Goal: Transaction & Acquisition: Purchase product/service

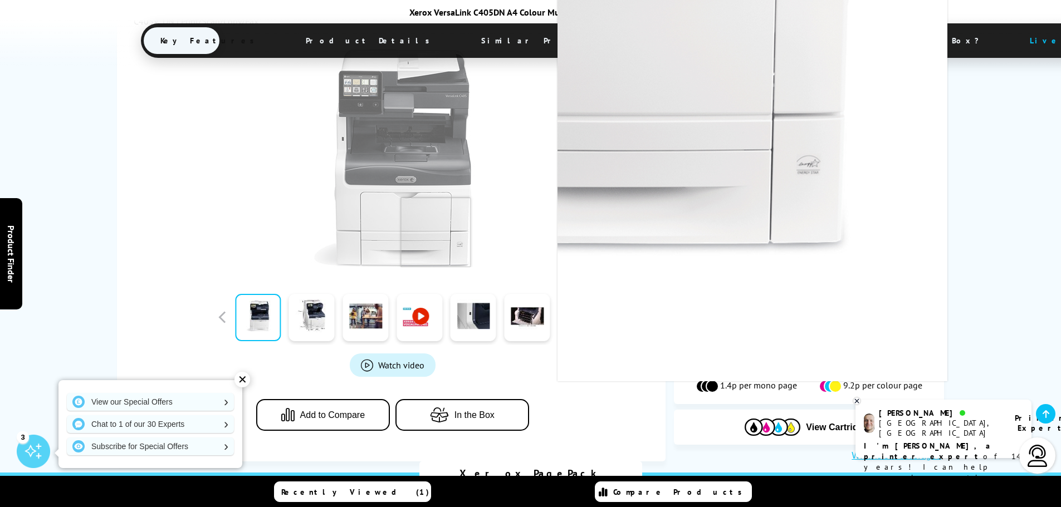
scroll to position [334, 0]
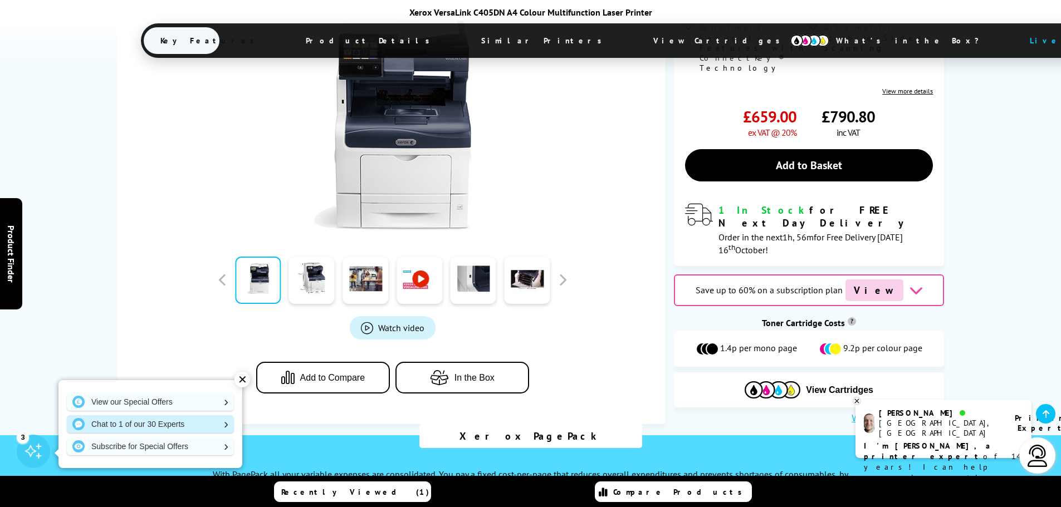
click at [140, 426] on link "Chat to 1 of our 30 Experts" at bounding box center [150, 424] width 167 height 18
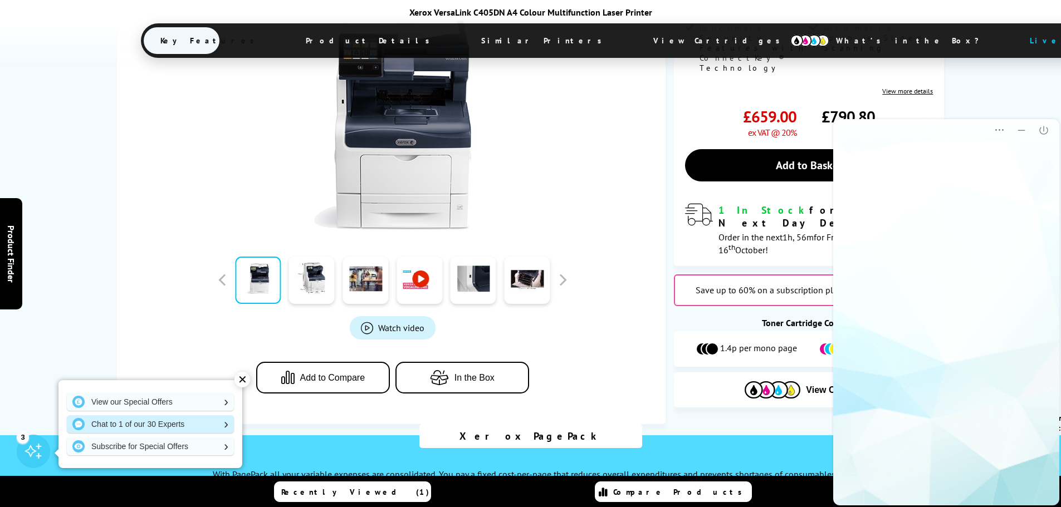
scroll to position [0, 0]
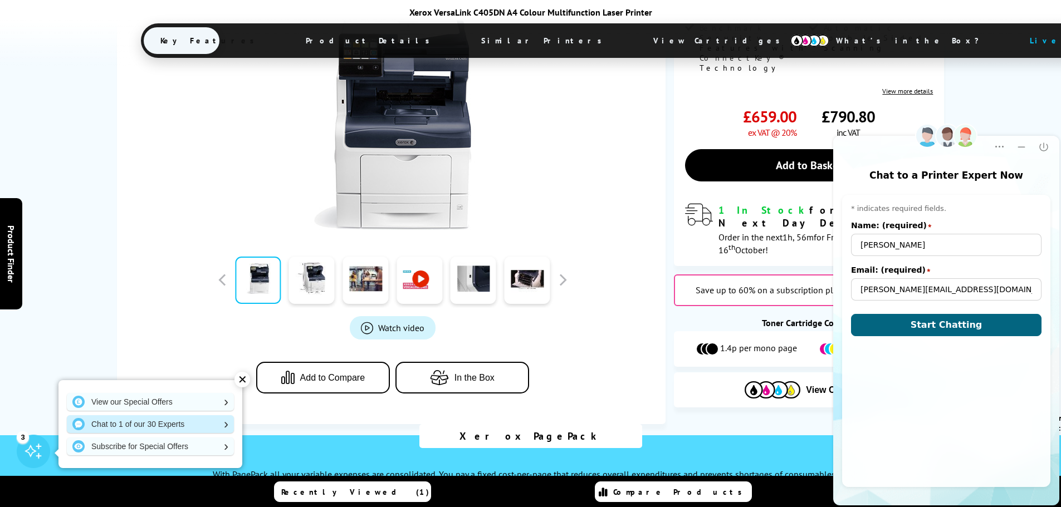
click at [229, 424] on link "Chat to 1 of our 30 Experts" at bounding box center [150, 424] width 167 height 18
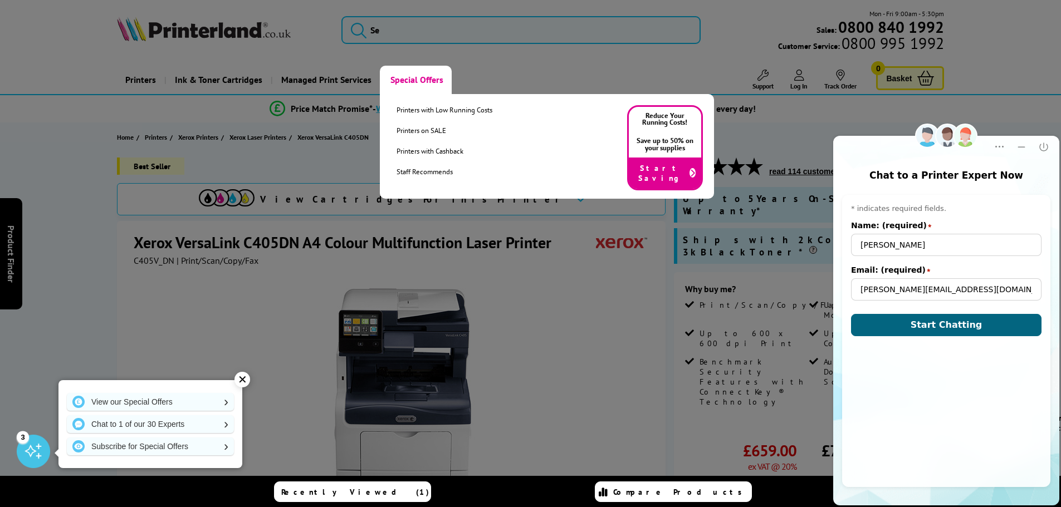
click at [423, 75] on link "Special Offers" at bounding box center [416, 80] width 72 height 28
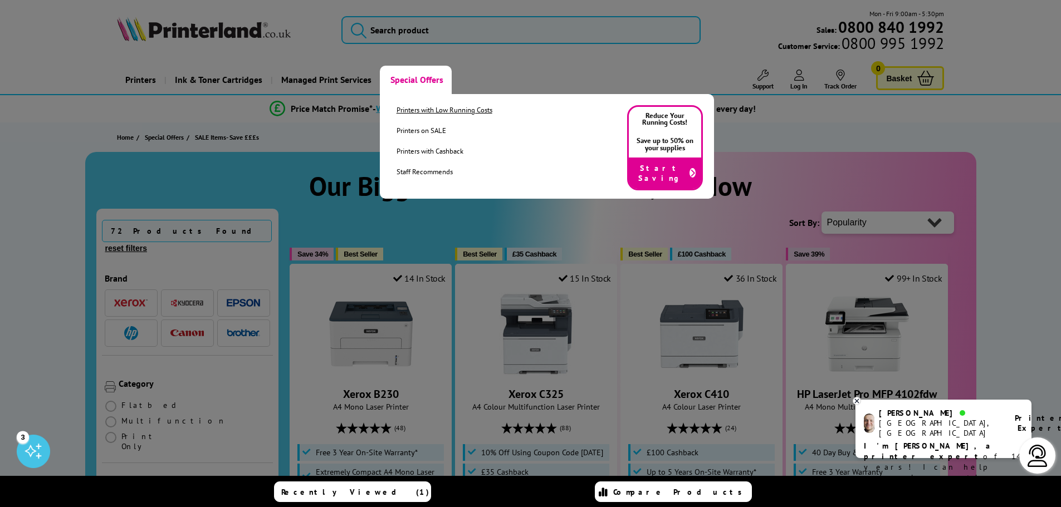
click at [415, 111] on link "Printers with Low Running Costs" at bounding box center [445, 109] width 96 height 9
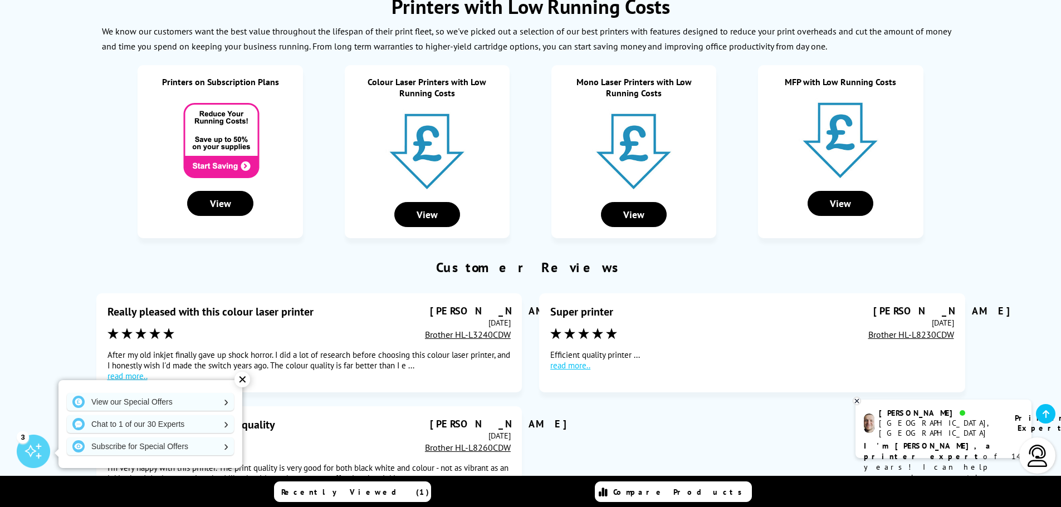
scroll to position [223, 0]
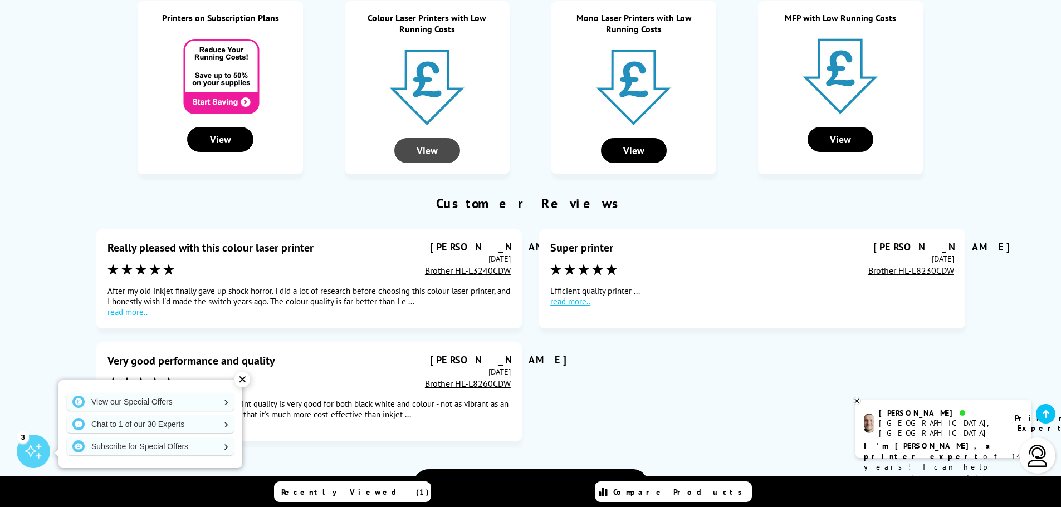
click at [427, 153] on div "View" at bounding box center [427, 150] width 66 height 25
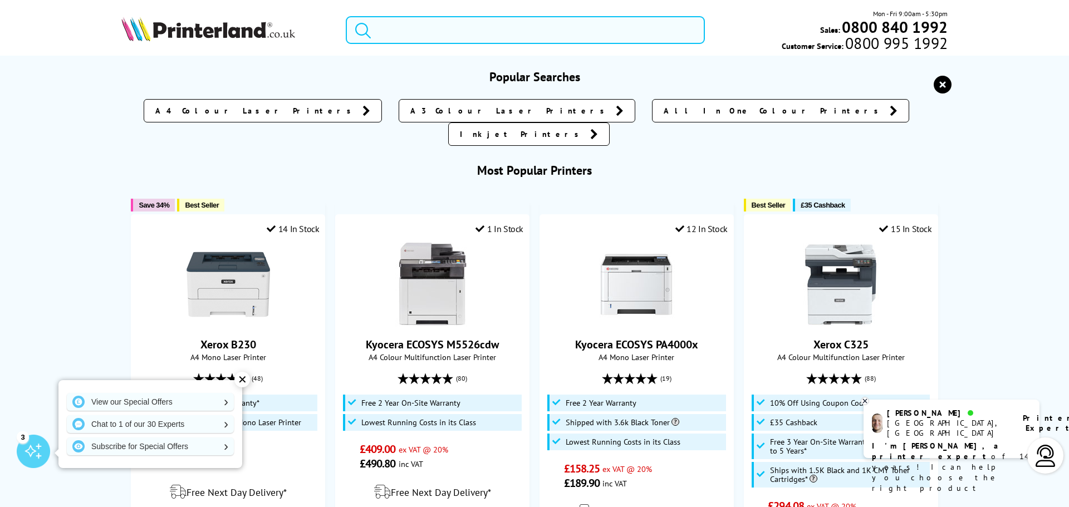
click at [445, 27] on input "search" at bounding box center [525, 30] width 359 height 28
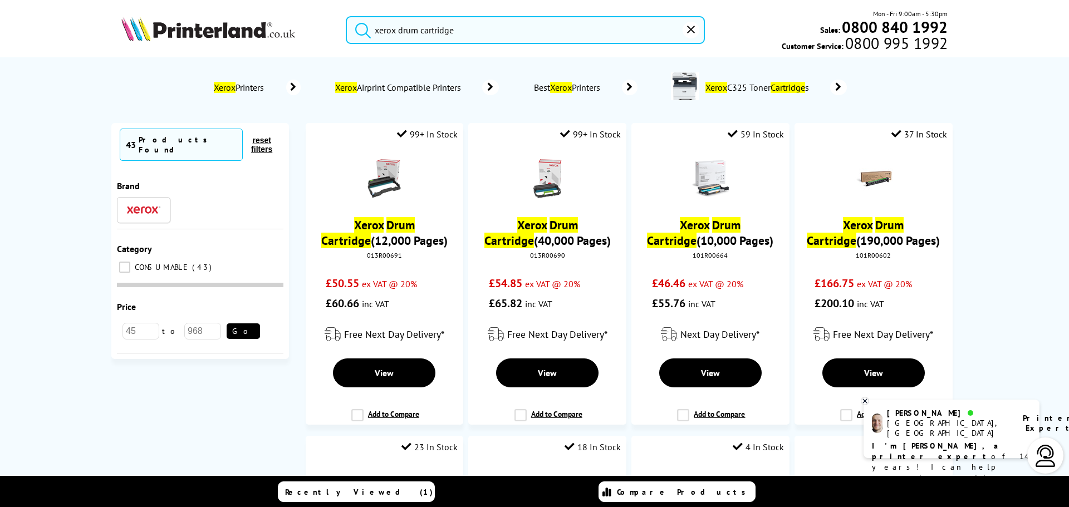
click at [346, 16] on button "submit" at bounding box center [360, 28] width 28 height 25
type input "xerox drum cartrid"
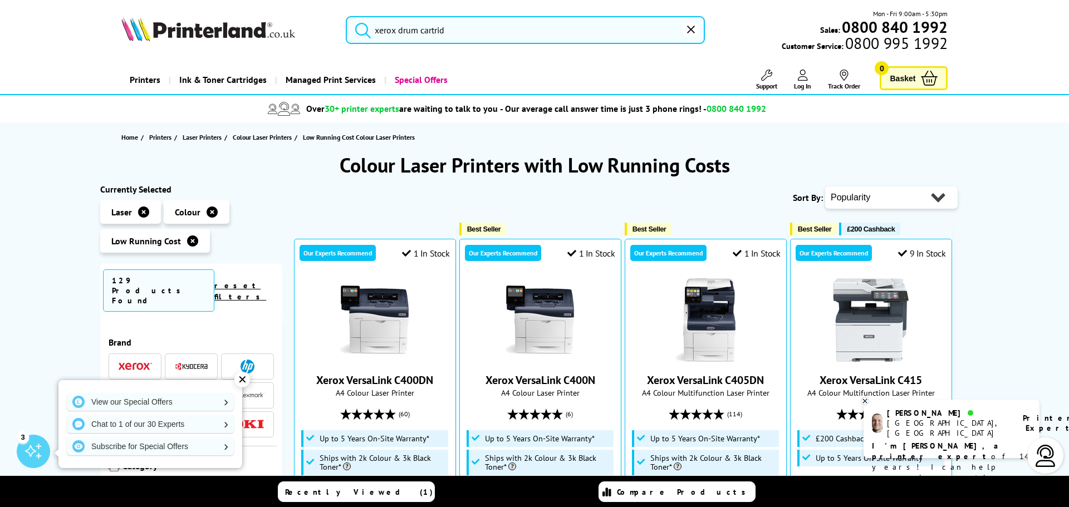
click at [449, 29] on input "xerox drum cartrid" at bounding box center [525, 30] width 359 height 28
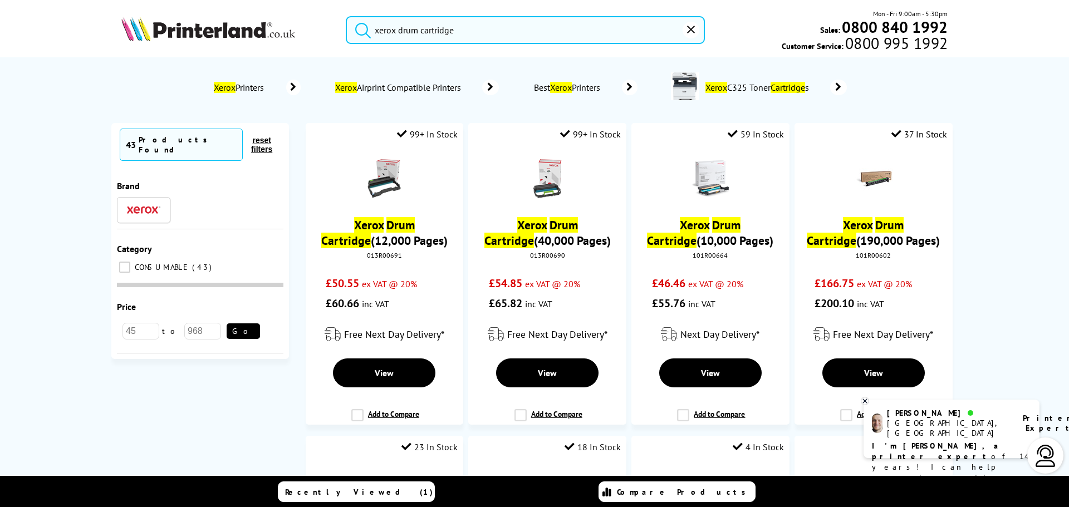
type input "xerox drum cartridge"
click at [346, 16] on button "submit" at bounding box center [360, 28] width 28 height 25
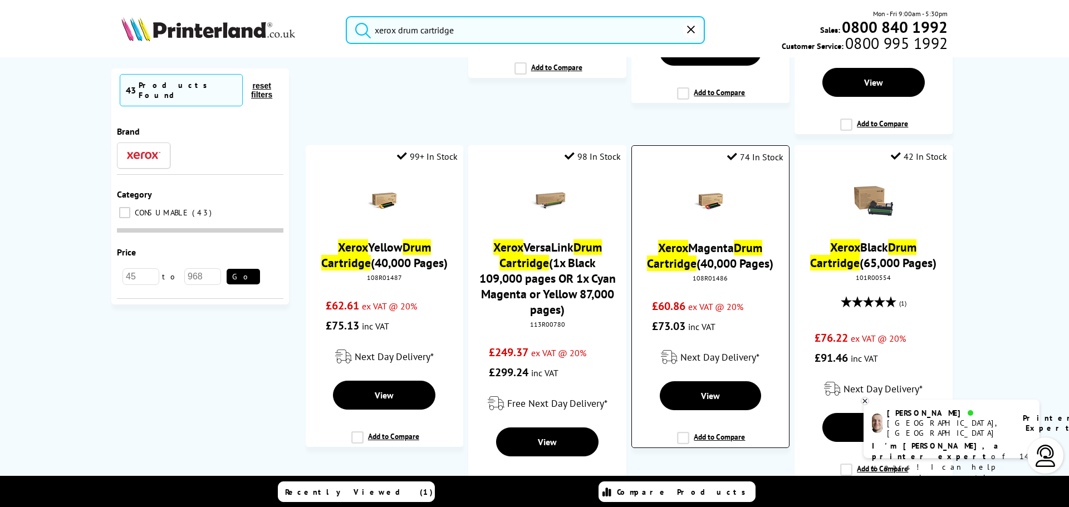
scroll to position [1281, 0]
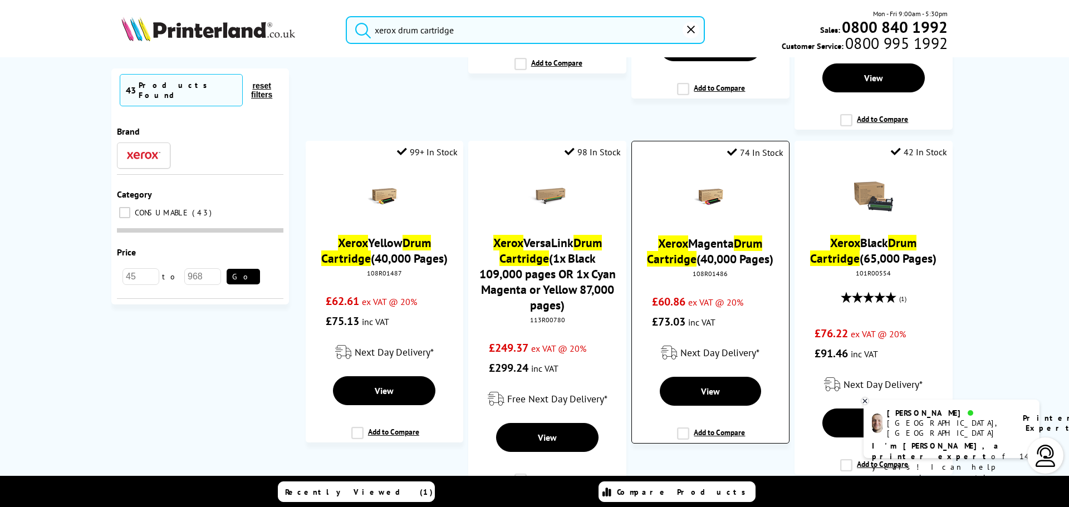
click at [715, 217] on picture at bounding box center [710, 213] width 39 height 11
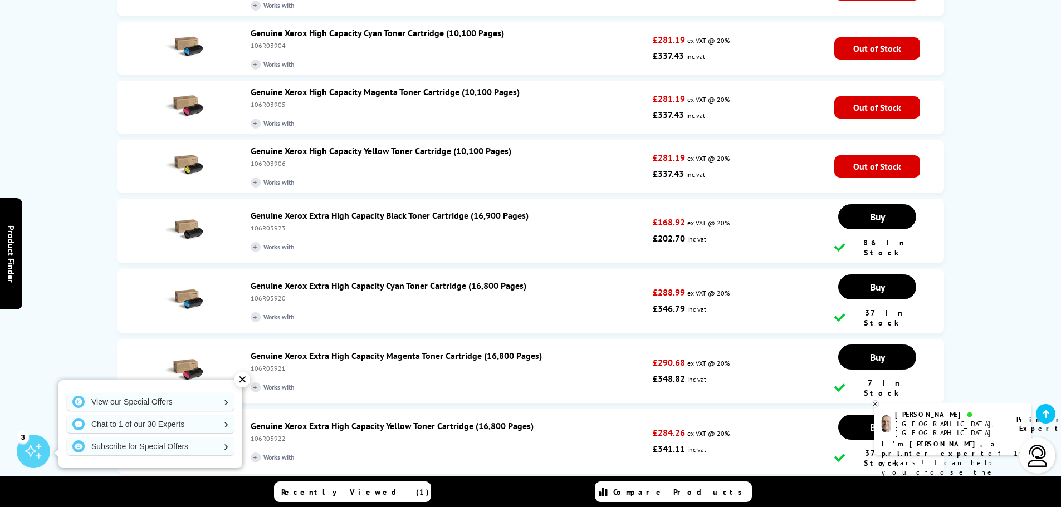
scroll to position [2506, 0]
